Goal: Task Accomplishment & Management: Complete application form

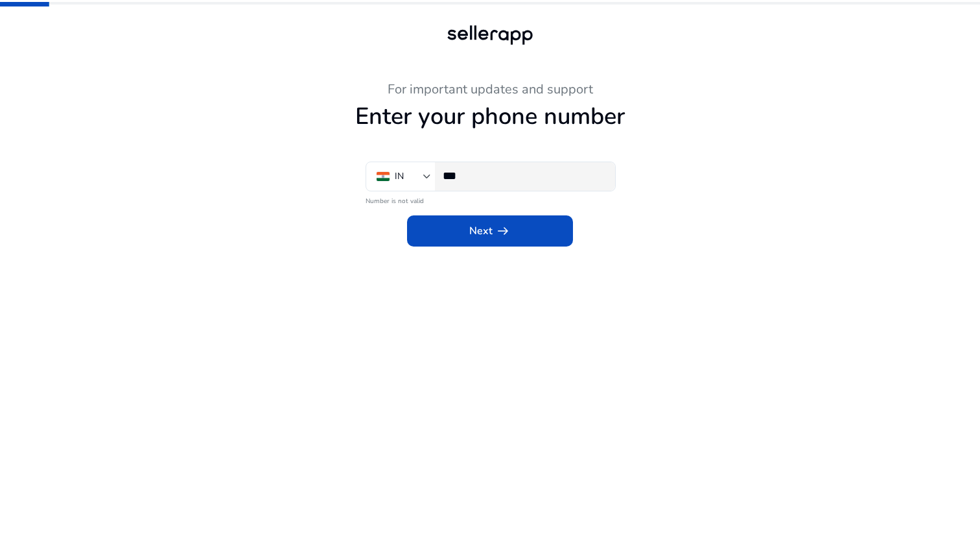
click at [500, 173] on input "***" at bounding box center [524, 176] width 162 height 14
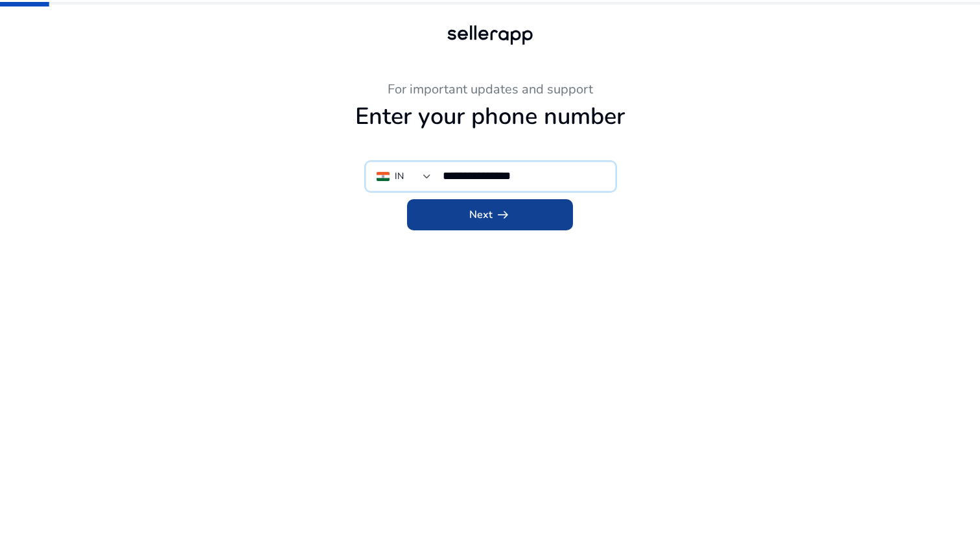
type input "**********"
click at [484, 209] on span "Next arrow_right_alt" at bounding box center [489, 215] width 41 height 16
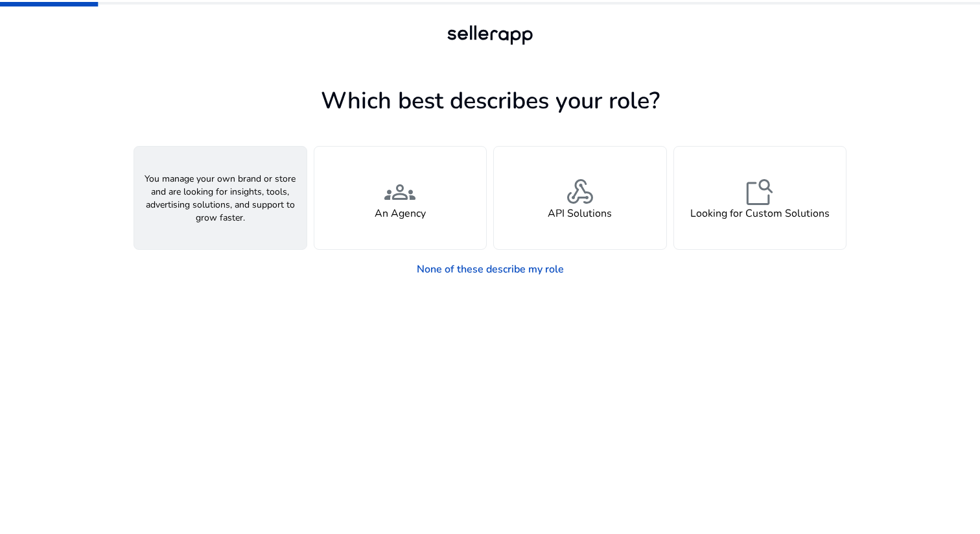
click at [249, 214] on div "person A Seller" at bounding box center [220, 198] width 172 height 102
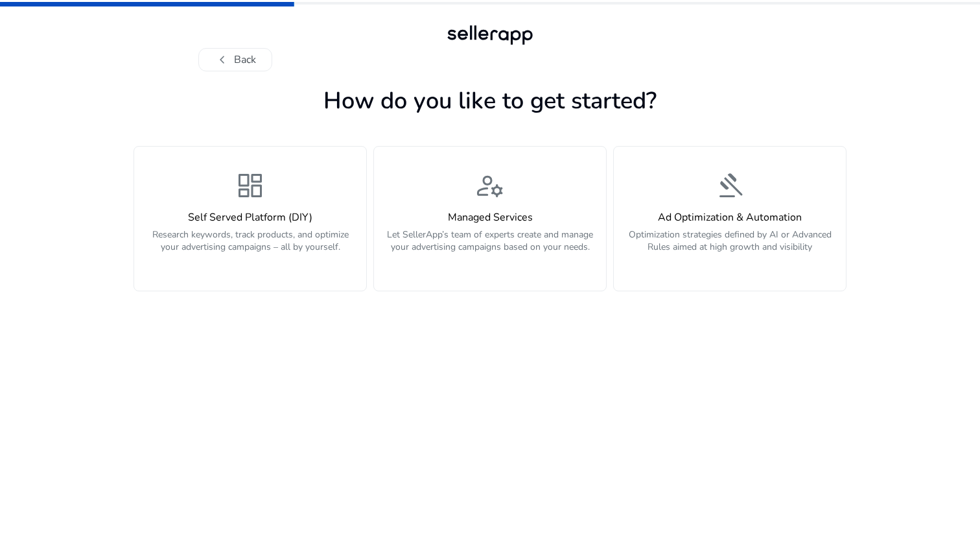
click at [249, 214] on h4 "Self Served Platform (DIY)" at bounding box center [250, 217] width 217 height 12
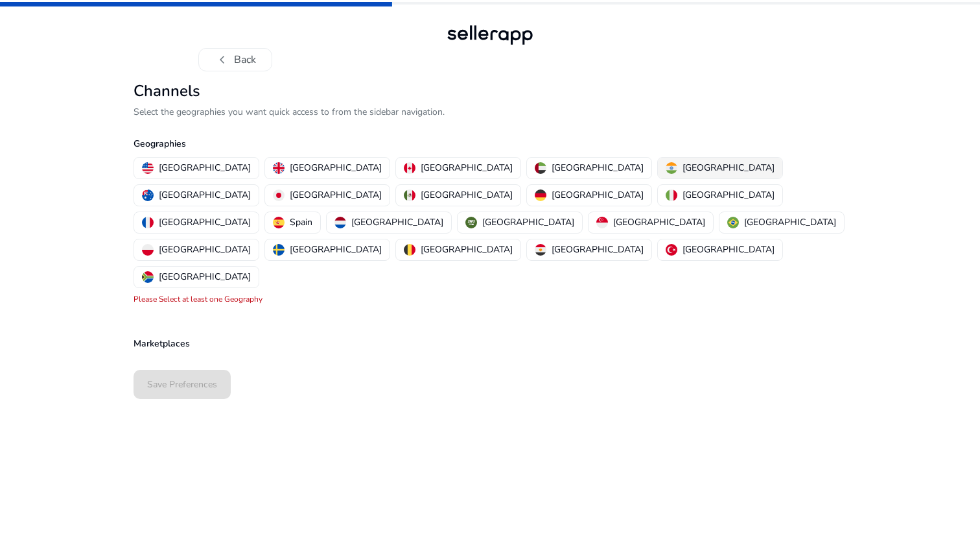
click at [658, 165] on button "[GEOGRAPHIC_DATA]" at bounding box center [720, 168] width 124 height 21
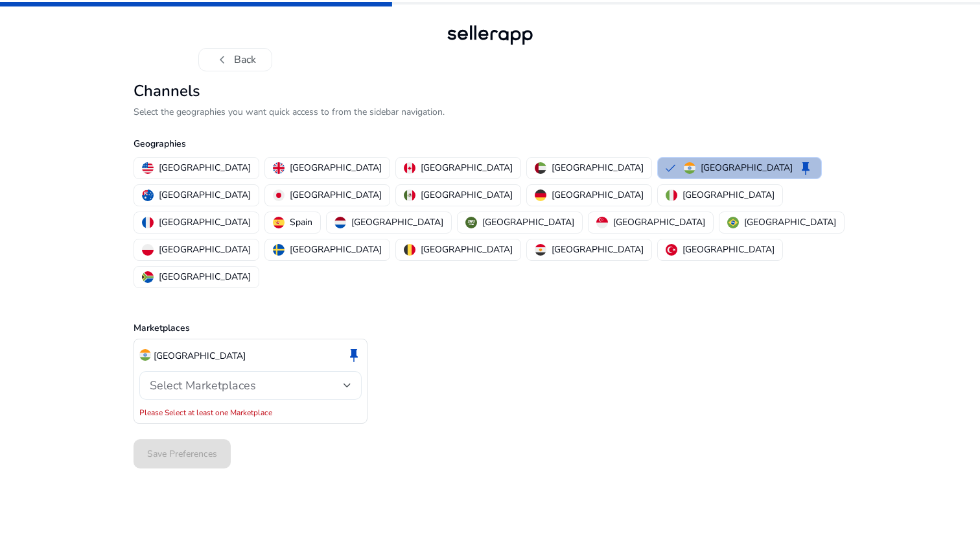
click at [236, 371] on div "Select Marketplaces" at bounding box center [251, 385] width 202 height 29
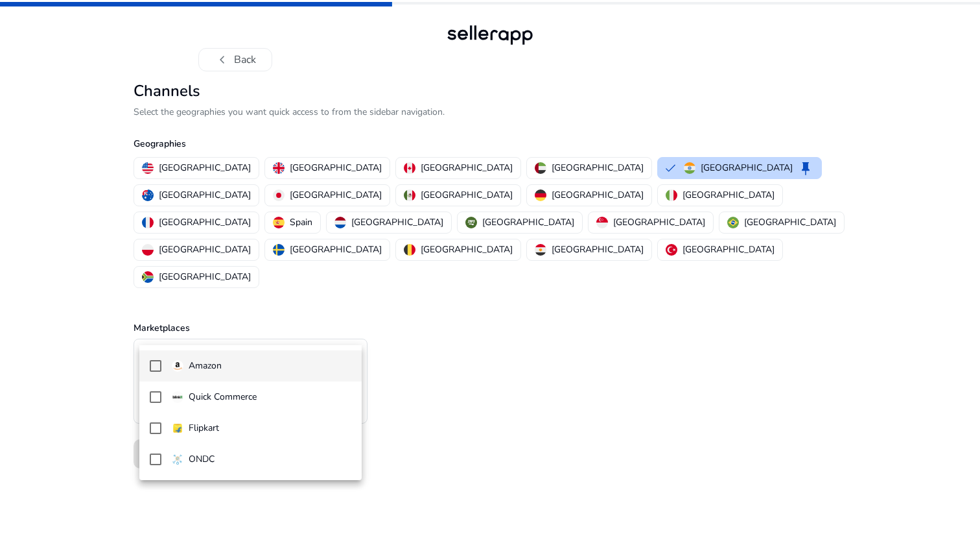
click at [212, 361] on p "Amazon" at bounding box center [205, 365] width 33 height 14
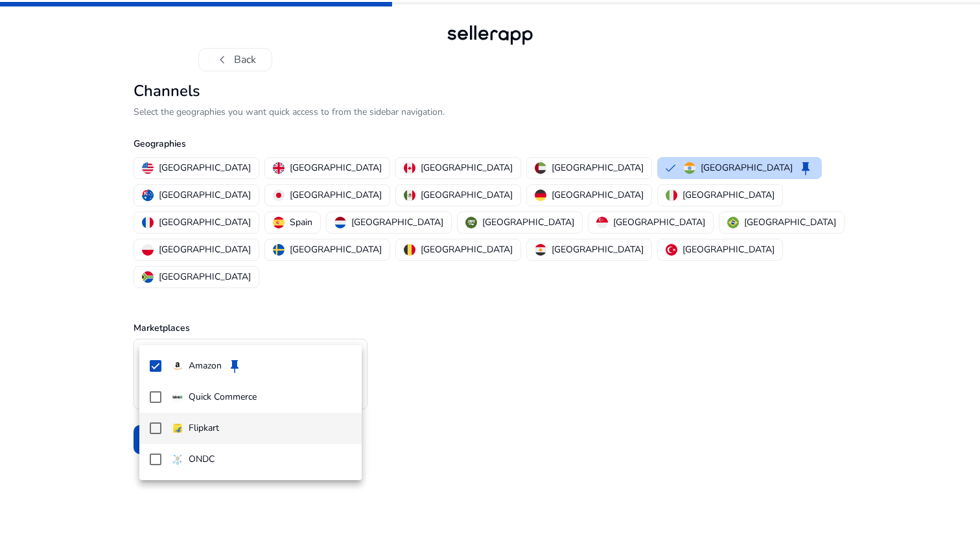
click at [202, 425] on p "Flipkart" at bounding box center [204, 428] width 30 height 14
click at [64, 382] on div at bounding box center [490, 267] width 980 height 534
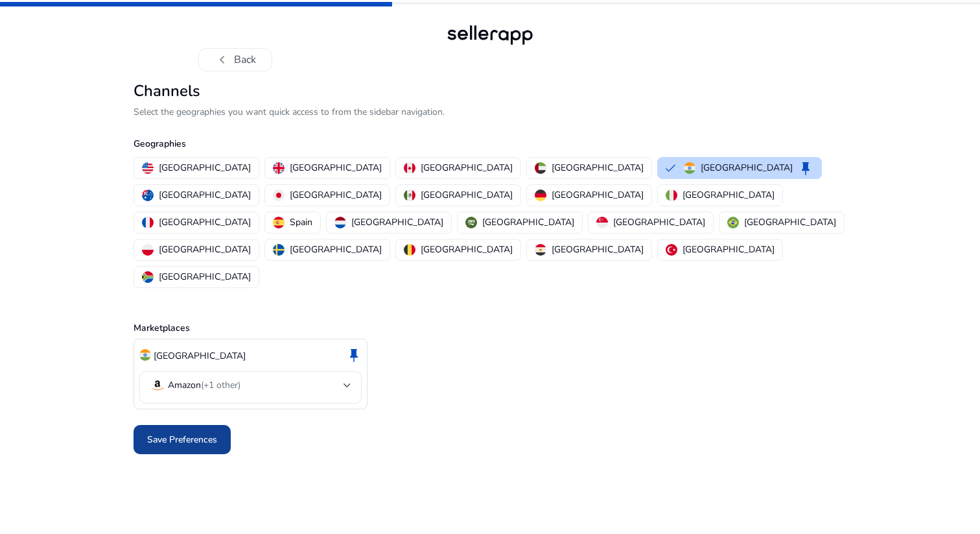
click at [183, 432] on span "Save Preferences" at bounding box center [182, 439] width 70 height 14
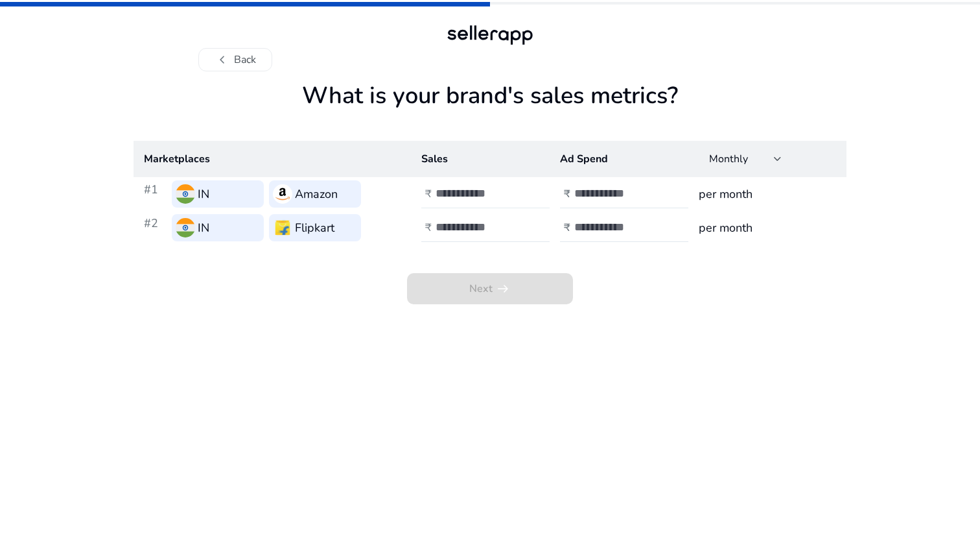
click at [487, 199] on input "number" at bounding box center [480, 193] width 88 height 14
type input "*"
click at [487, 228] on input "number" at bounding box center [480, 227] width 88 height 14
type input "*"
click at [591, 191] on input "number" at bounding box center [618, 193] width 88 height 14
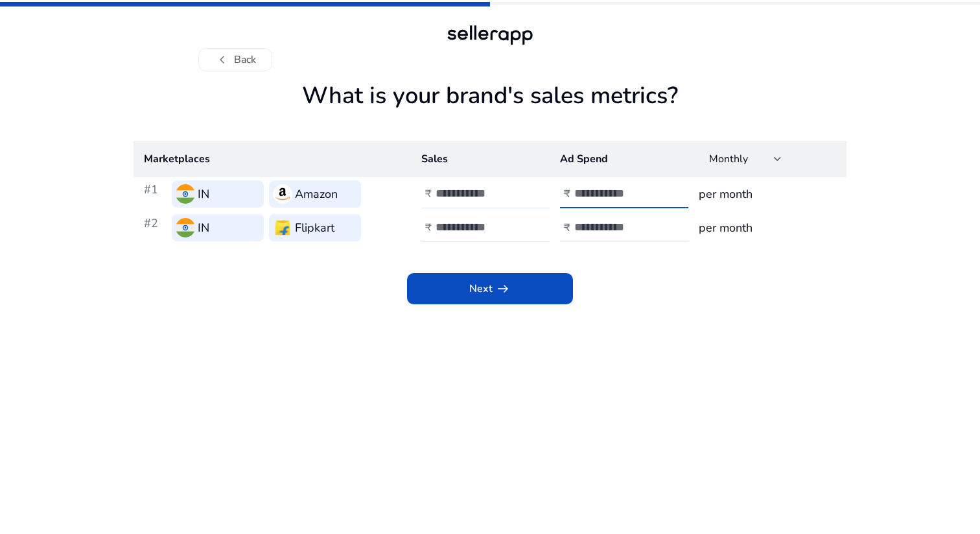
type input "*"
click at [586, 229] on input "number" at bounding box center [618, 227] width 88 height 14
type input "*"
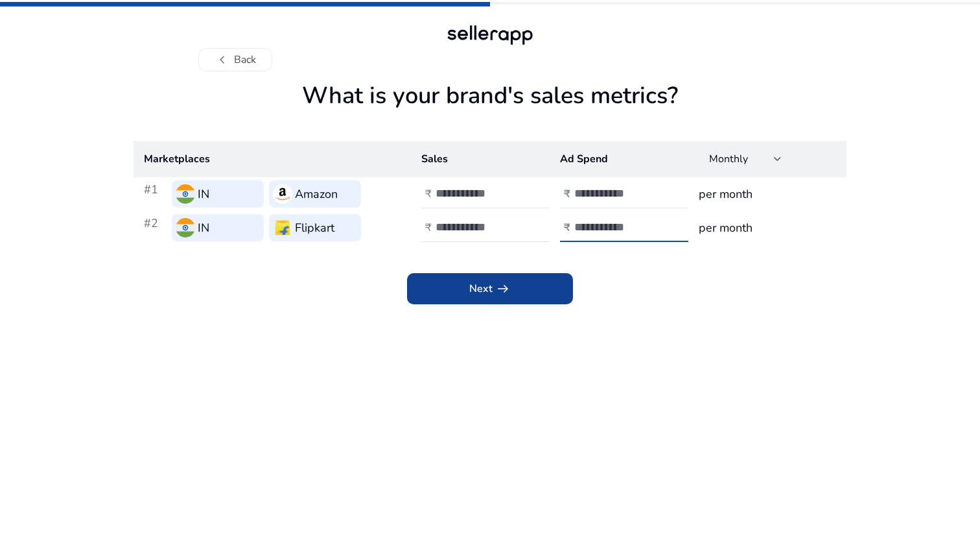
click at [504, 285] on span "arrow_right_alt" at bounding box center [503, 289] width 16 height 16
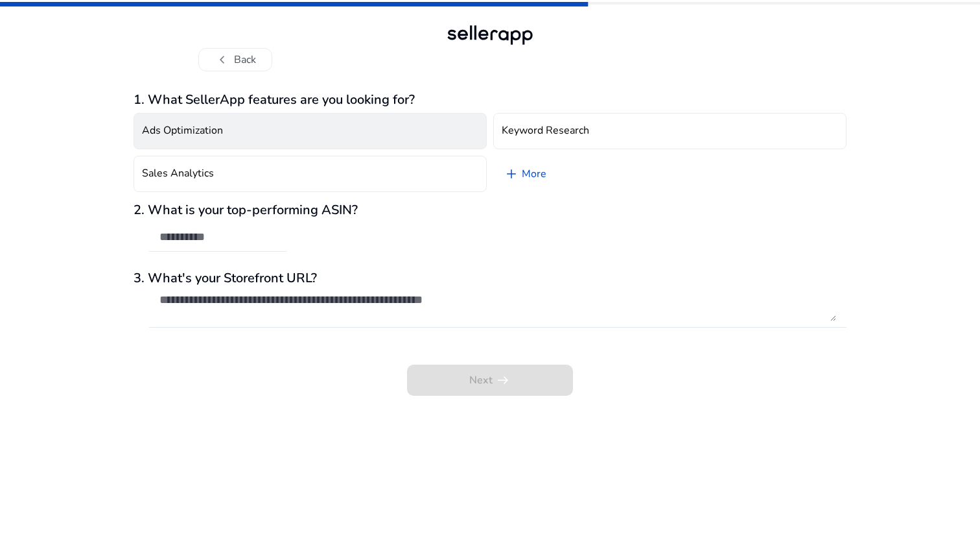
click at [291, 135] on button "Ads Optimization" at bounding box center [310, 131] width 353 height 36
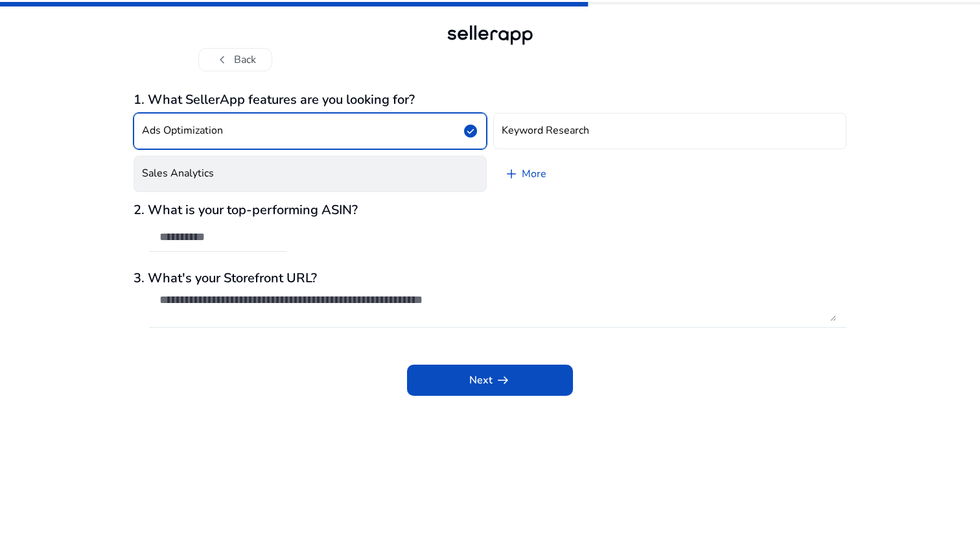
click at [297, 168] on button "Sales Analytics" at bounding box center [310, 174] width 353 height 36
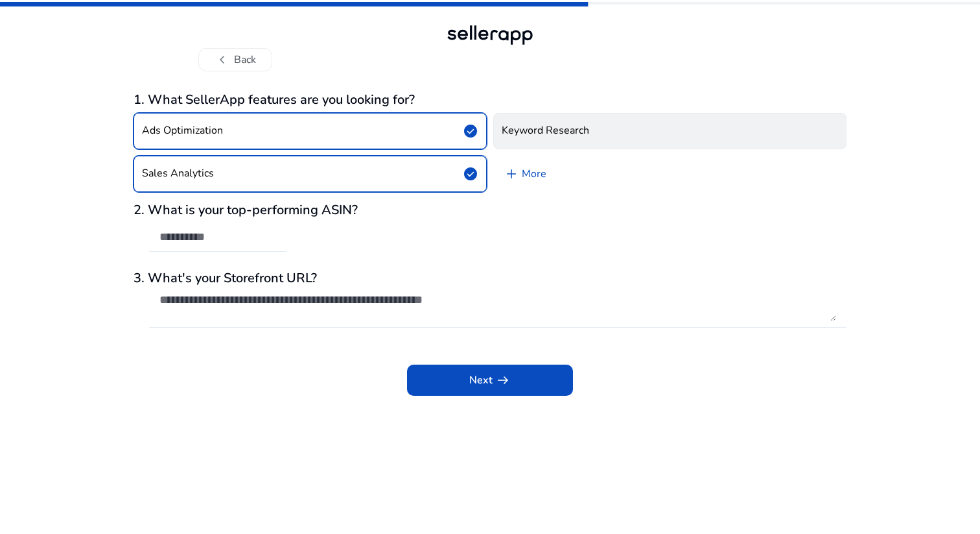
click at [548, 136] on h4 "Keyword Research" at bounding box center [546, 130] width 88 height 12
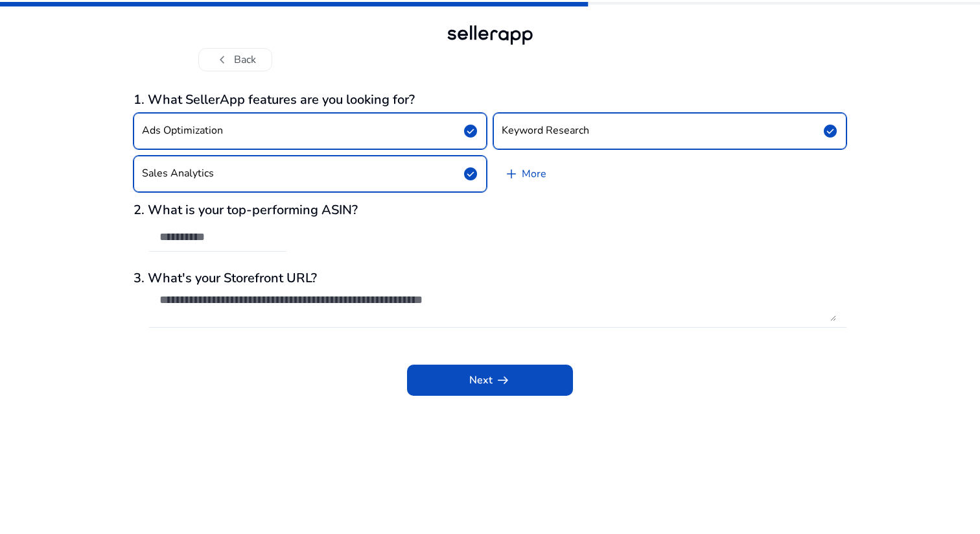
click at [248, 248] on div at bounding box center [217, 237] width 117 height 29
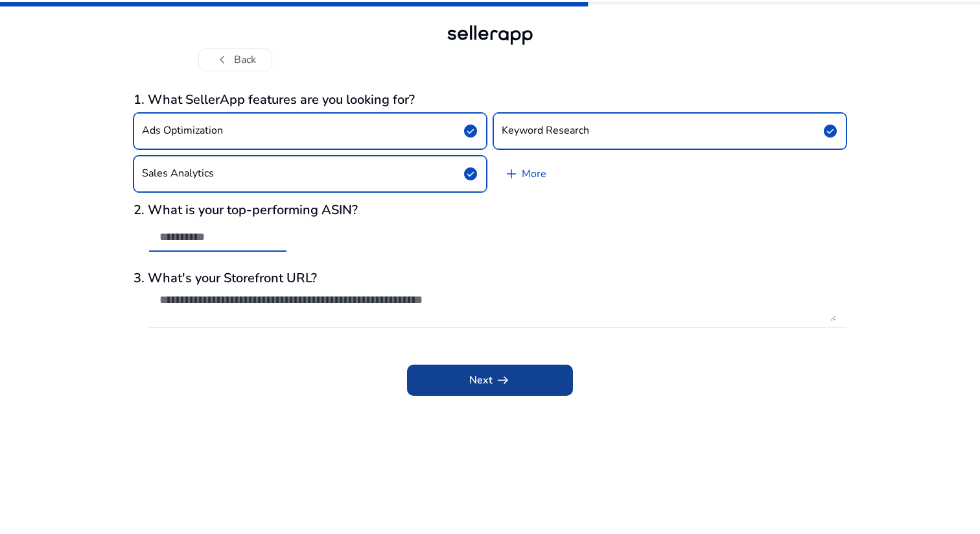
click at [436, 388] on span at bounding box center [490, 379] width 166 height 31
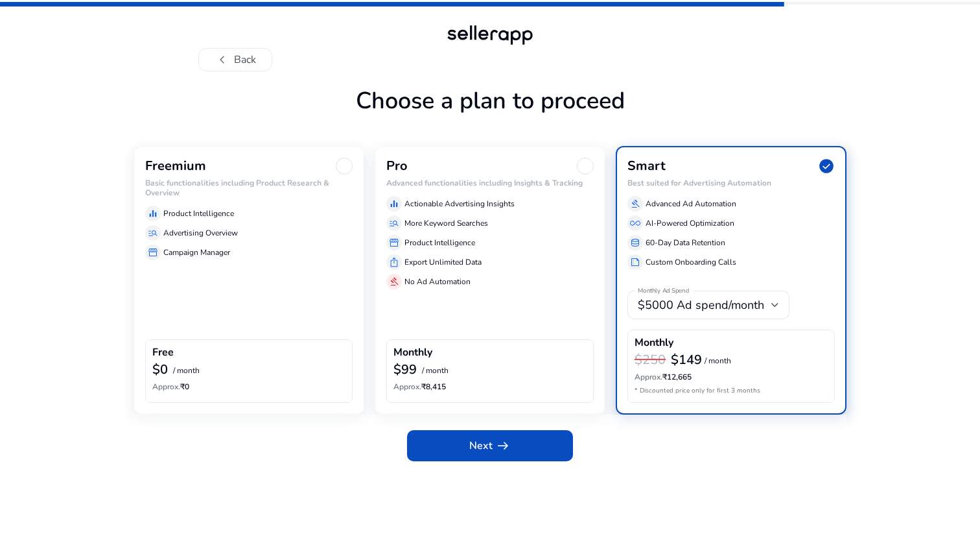
click at [281, 225] on div "manage_search Advertising Overview" at bounding box center [248, 233] width 207 height 16
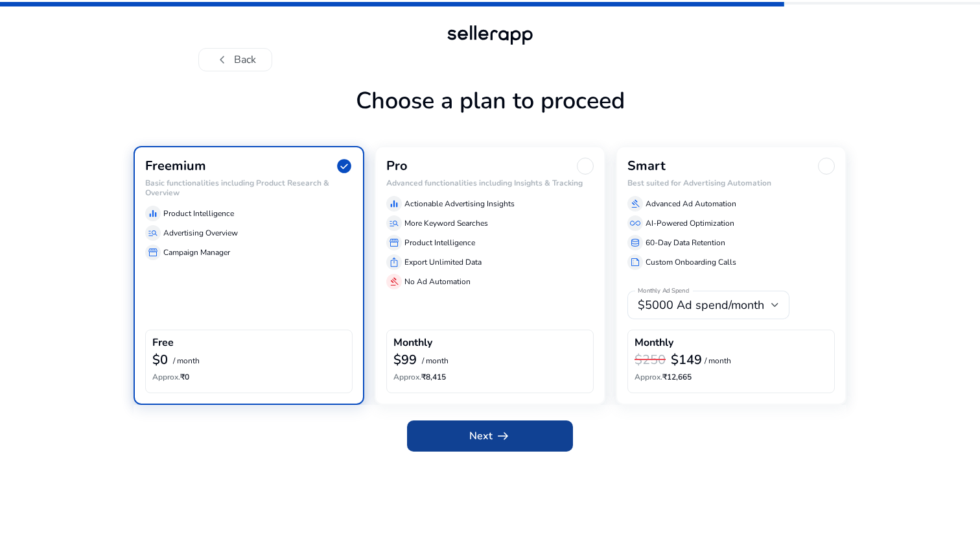
click at [479, 436] on span "Next arrow_right_alt" at bounding box center [489, 436] width 41 height 16
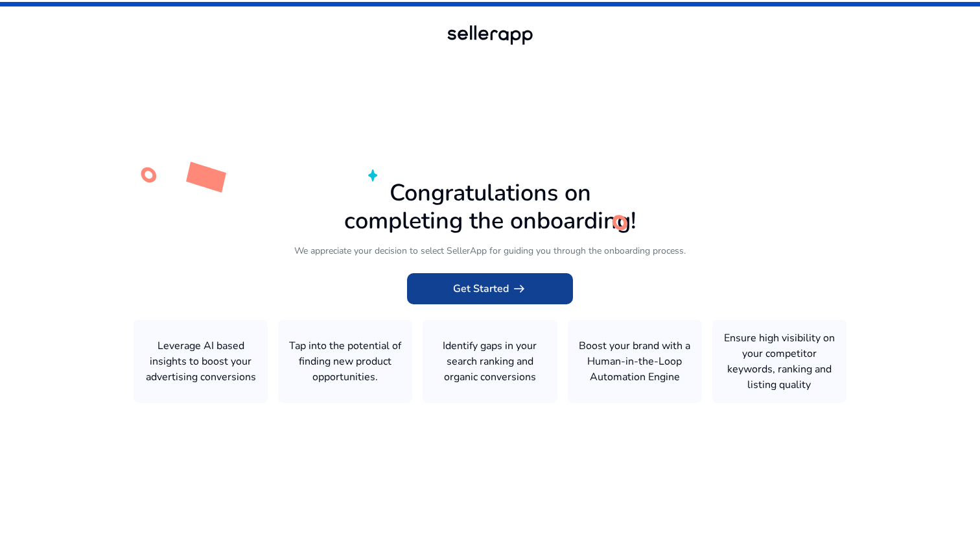
click at [523, 281] on span "arrow_right_alt" at bounding box center [519, 289] width 16 height 16
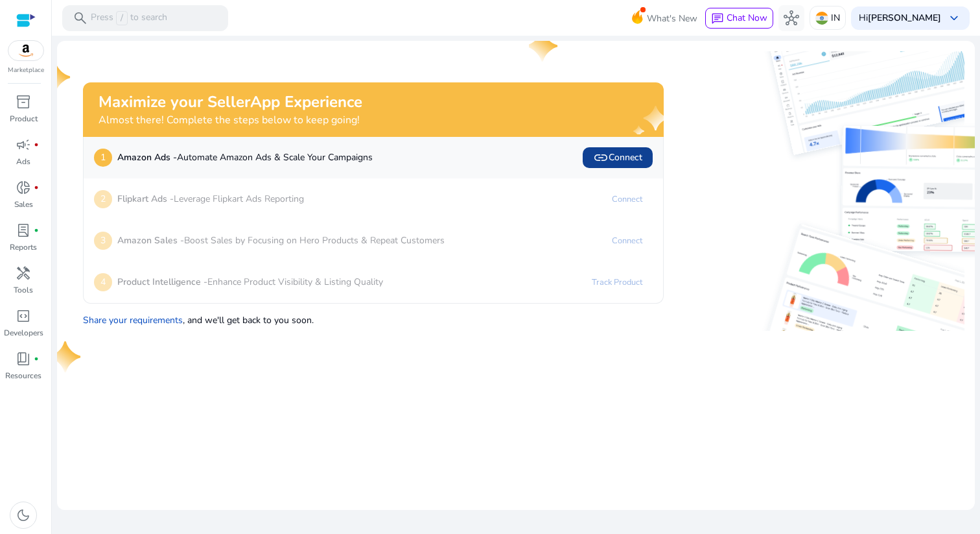
click at [628, 161] on span "link Connect" at bounding box center [617, 158] width 49 height 16
